Goal: Transaction & Acquisition: Obtain resource

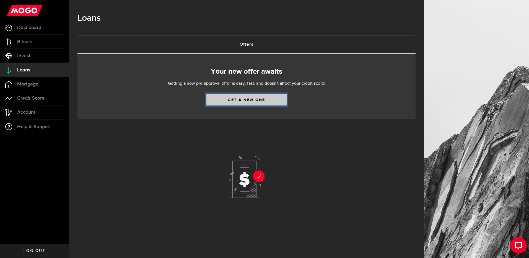
click at [252, 99] on link "Get a new one" at bounding box center [246, 100] width 80 height 12
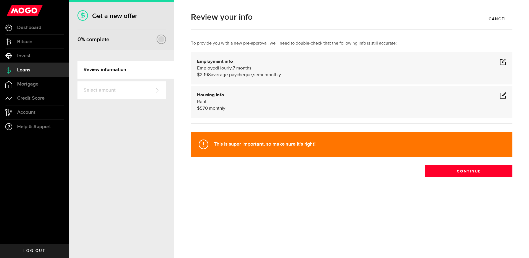
click at [503, 63] on span at bounding box center [503, 61] width 7 height 7
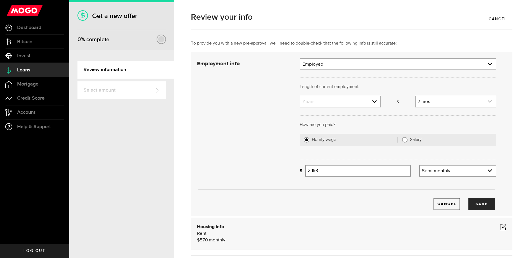
click at [430, 106] on link "expand select" at bounding box center [456, 101] width 80 height 11
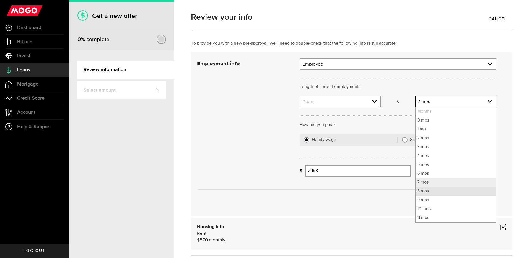
click at [432, 192] on li "8 mos" at bounding box center [456, 191] width 80 height 9
select select "8"
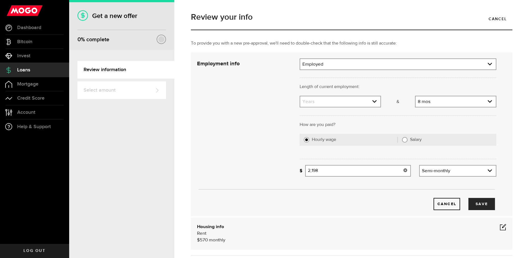
click at [403, 170] on icon at bounding box center [405, 170] width 4 height 4
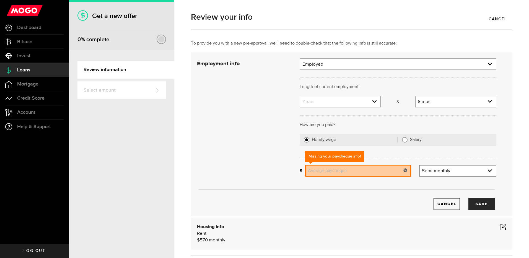
click at [371, 172] on input "Average paycheque" at bounding box center [358, 171] width 106 height 12
type input "1,570"
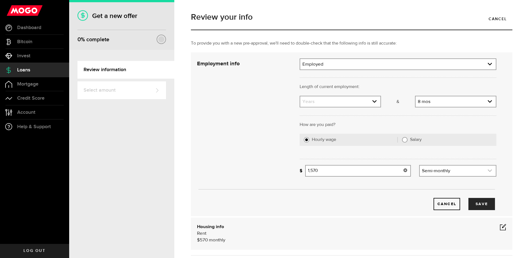
click at [442, 170] on link "expand select" at bounding box center [458, 171] width 76 height 11
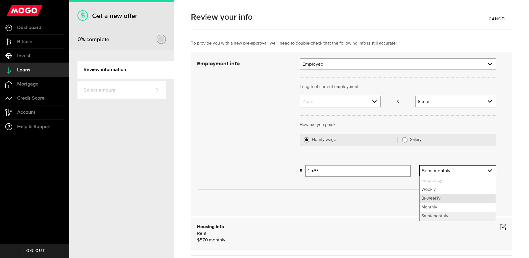
click at [439, 198] on li "Bi-weekly" at bounding box center [458, 198] width 76 height 9
select select "bi_weekly"
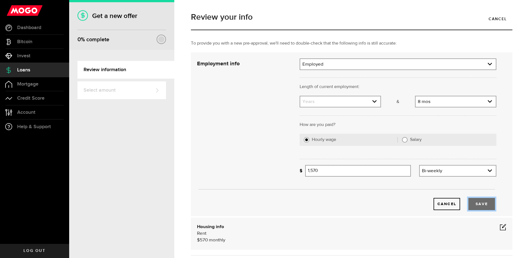
click at [477, 207] on button "Save" at bounding box center [482, 204] width 27 height 12
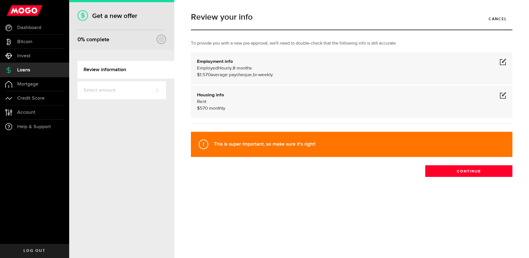
click at [315, 104] on div "Housing info Rent $ 570 monthly" at bounding box center [351, 102] width 309 height 20
click at [503, 95] on span at bounding box center [503, 95] width 7 height 7
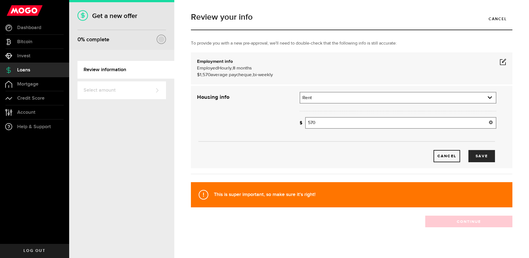
click at [403, 129] on div "How much is your monthly payment? 570 Monthly mortgage/rent" at bounding box center [398, 125] width 205 height 16
click at [403, 125] on input "570" at bounding box center [400, 123] width 191 height 12
type input "695"
click at [480, 159] on button "Save" at bounding box center [482, 156] width 27 height 12
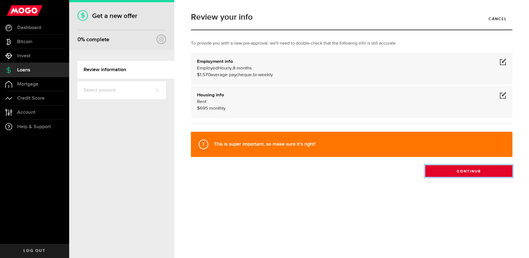
click at [475, 173] on button "Continue" at bounding box center [468, 171] width 87 height 12
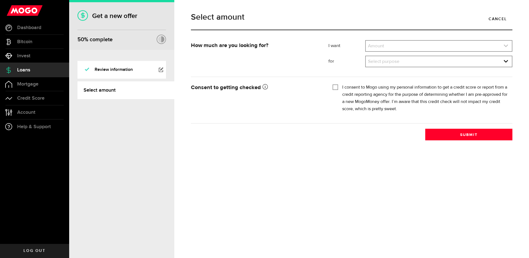
click at [482, 43] on link "expand select" at bounding box center [439, 46] width 146 height 11
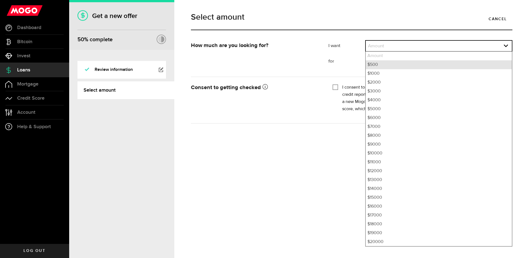
click at [466, 64] on li "$500" at bounding box center [439, 64] width 146 height 9
select select "500"
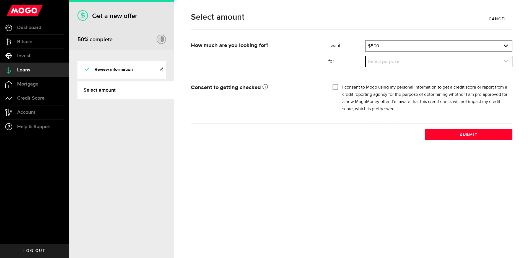
click at [464, 64] on link "expand select" at bounding box center [439, 61] width 146 height 11
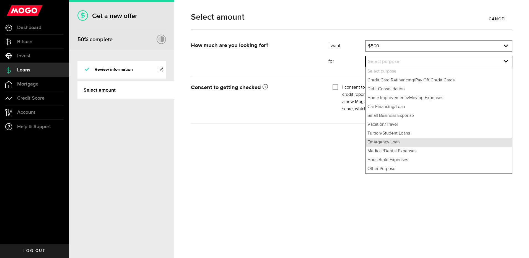
click at [436, 143] on li "Emergency Loan" at bounding box center [439, 142] width 146 height 9
select select "Emergency Loan"
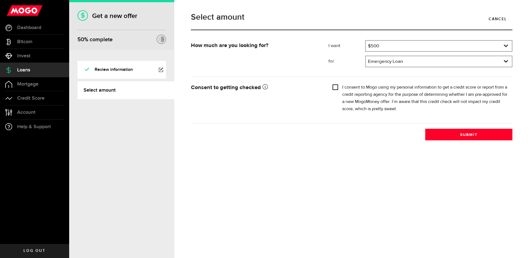
click at [336, 87] on input "I consent to Mogo using my personal information to get a credit score or report…" at bounding box center [336, 87] width 6 height 6
checkbox input "true"
click at [465, 134] on button "Submit" at bounding box center [468, 135] width 87 height 12
